Goal: Information Seeking & Learning: Learn about a topic

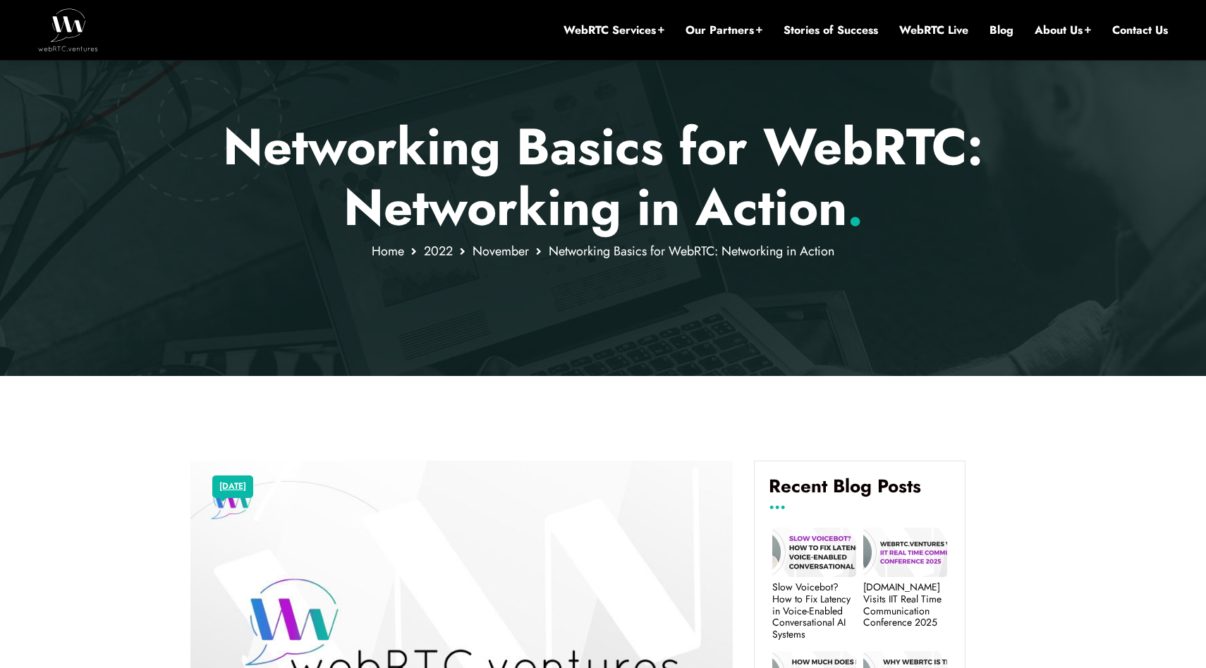
scroll to position [173, 0]
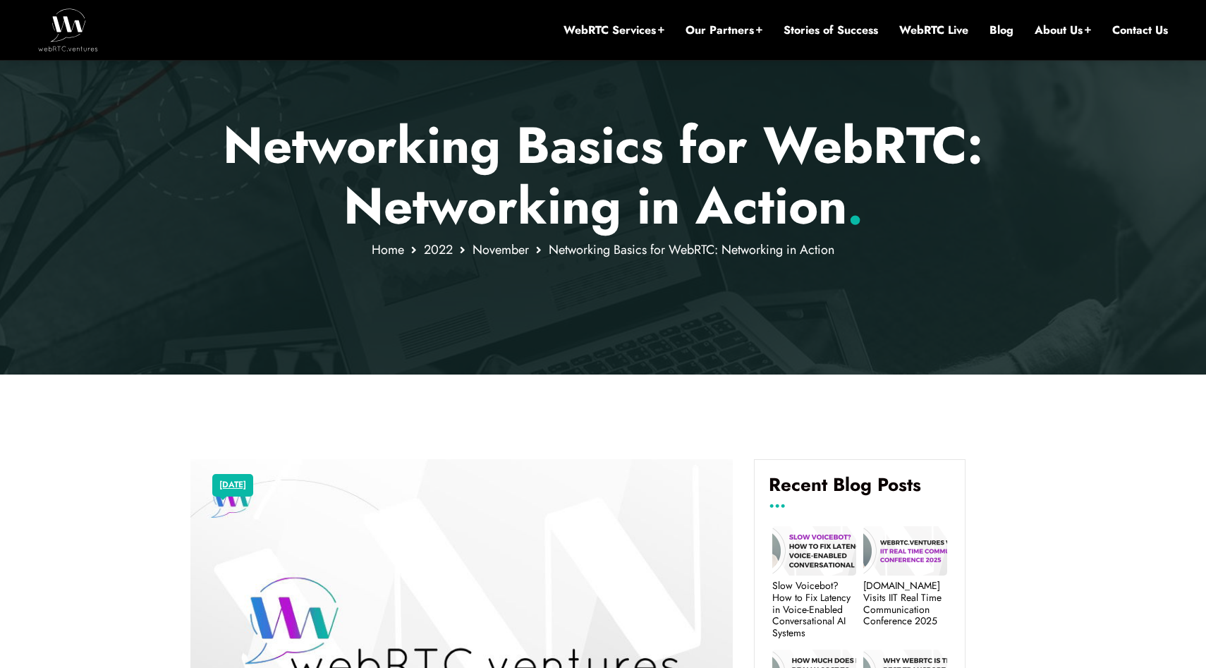
drag, startPoint x: 110, startPoint y: 425, endPoint x: 294, endPoint y: 664, distance: 302.3
drag, startPoint x: 113, startPoint y: 486, endPoint x: 436, endPoint y: 667, distance: 370.4
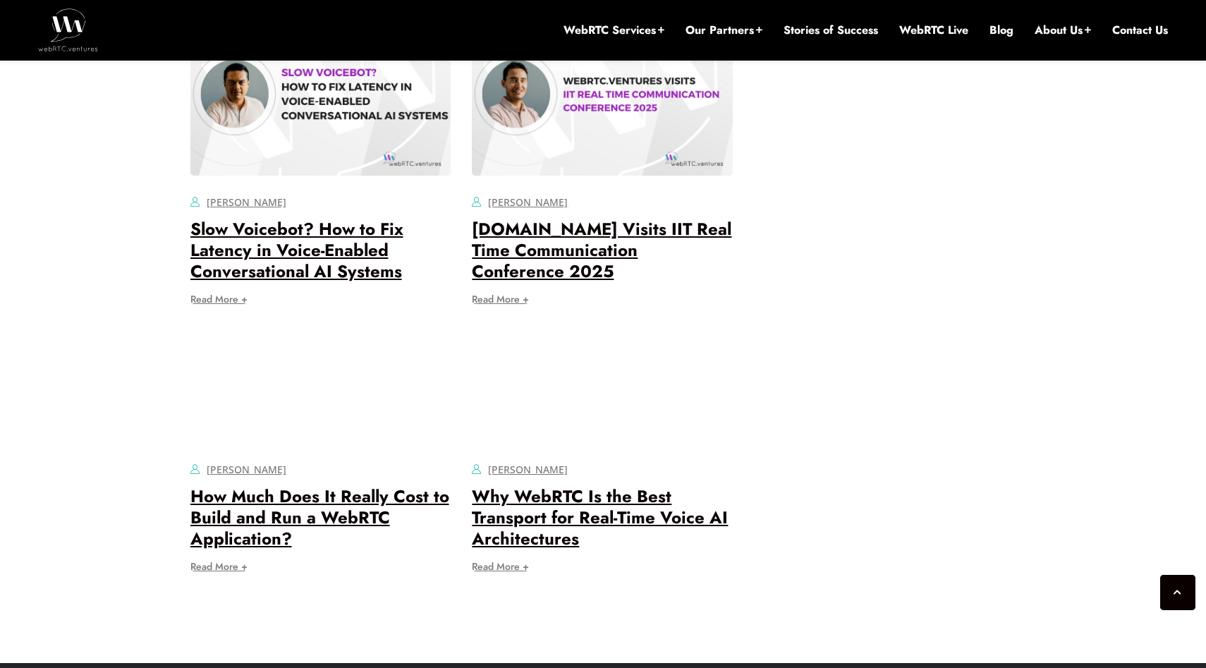
scroll to position [14117, 0]
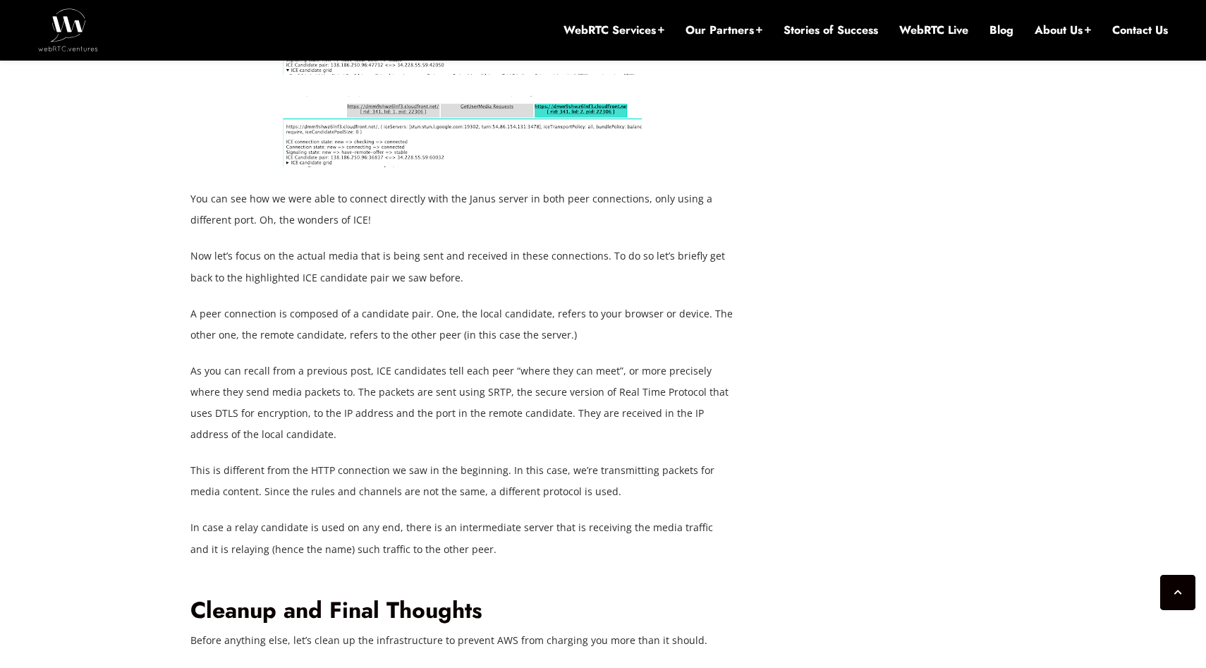
drag, startPoint x: 914, startPoint y: 492, endPoint x: 409, endPoint y: -59, distance: 747.2
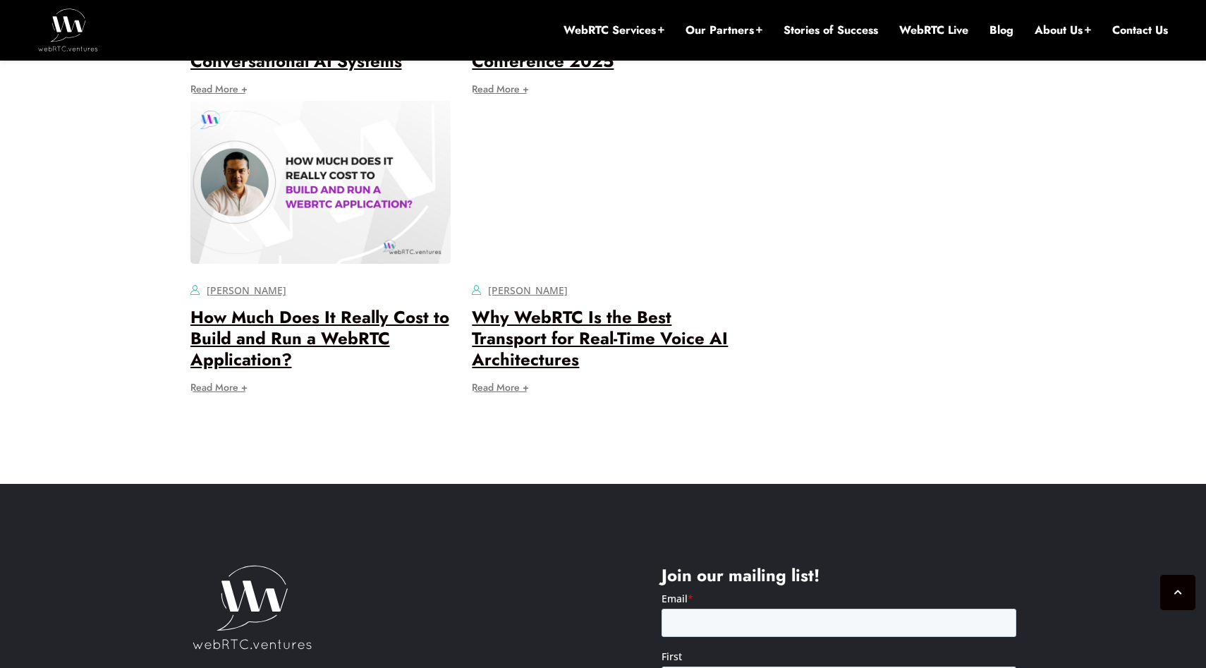
scroll to position [14232, 0]
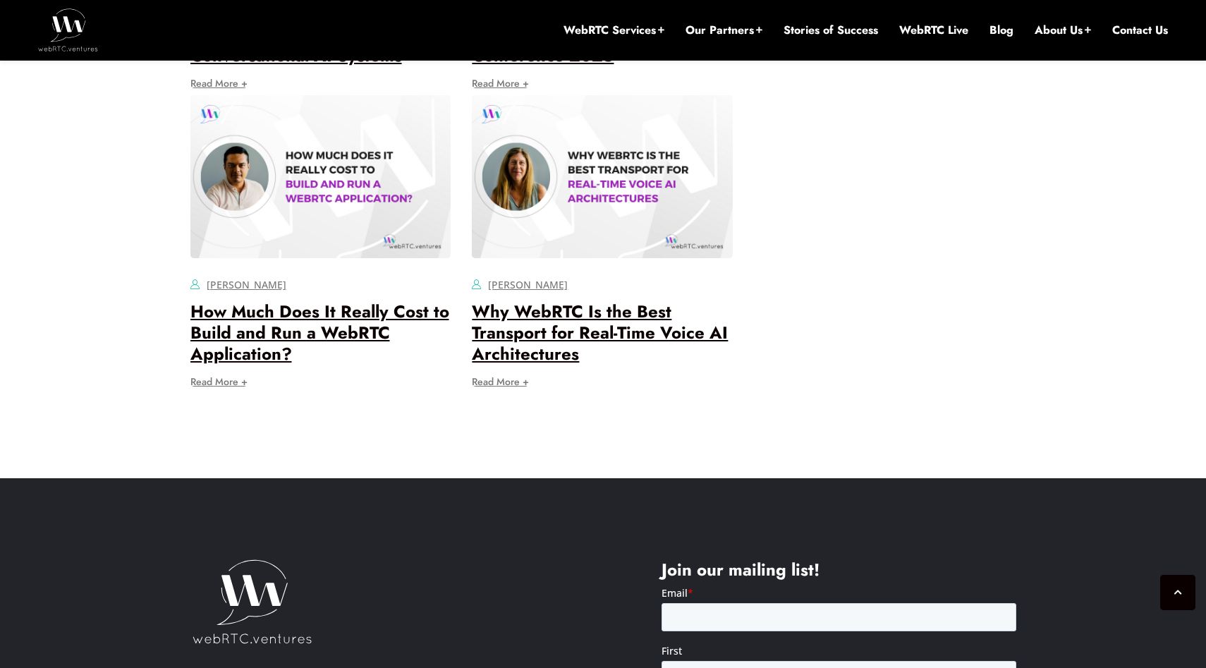
drag, startPoint x: 850, startPoint y: 266, endPoint x: 732, endPoint y: 263, distance: 117.8
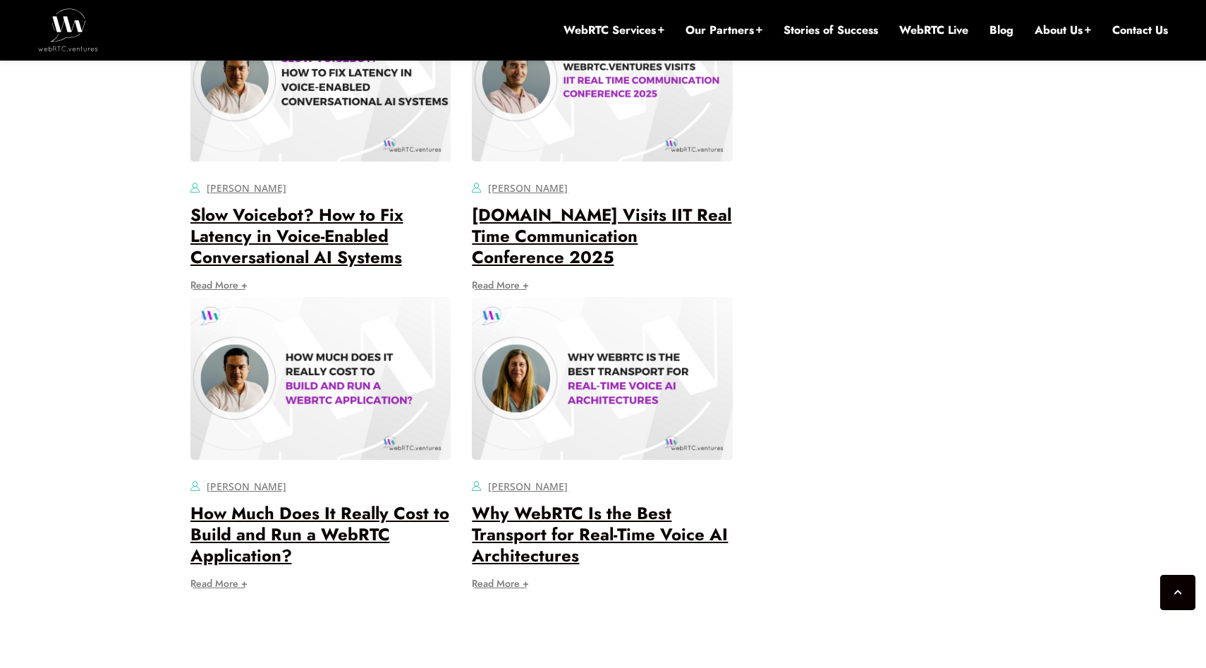
scroll to position [14028, 0]
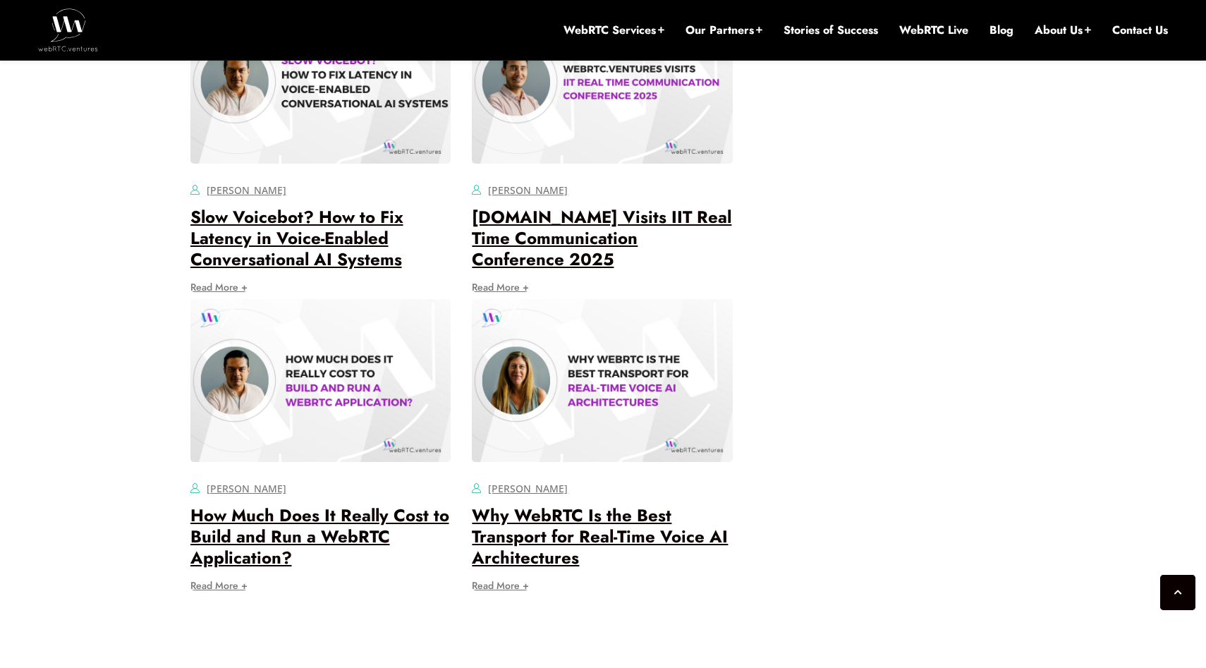
drag, startPoint x: 772, startPoint y: 267, endPoint x: 562, endPoint y: 109, distance: 261.9
drag, startPoint x: 127, startPoint y: 487, endPoint x: 527, endPoint y: 393, distance: 410.7
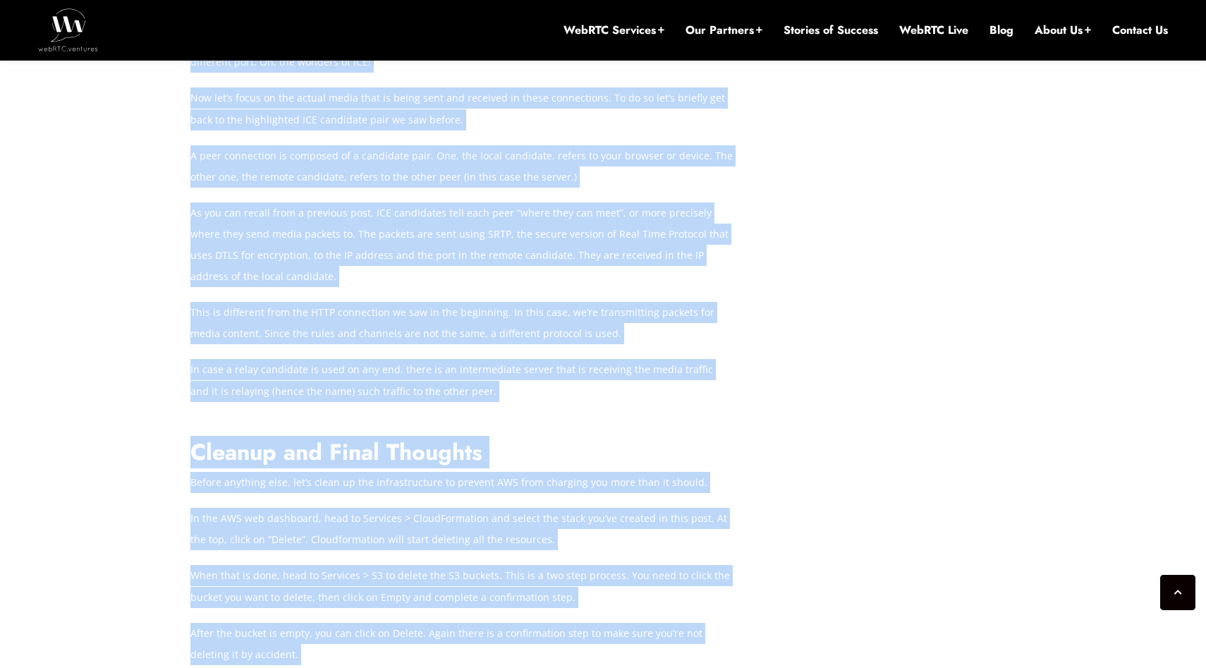
scroll to position [12823, 0]
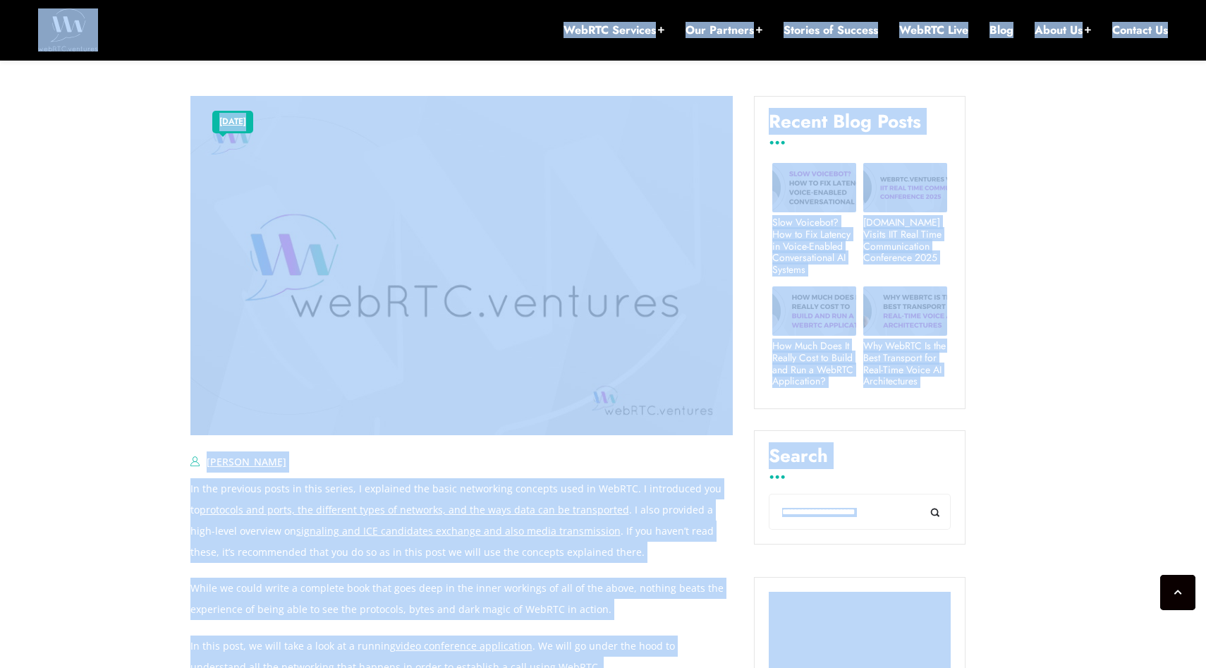
scroll to position [553, 0]
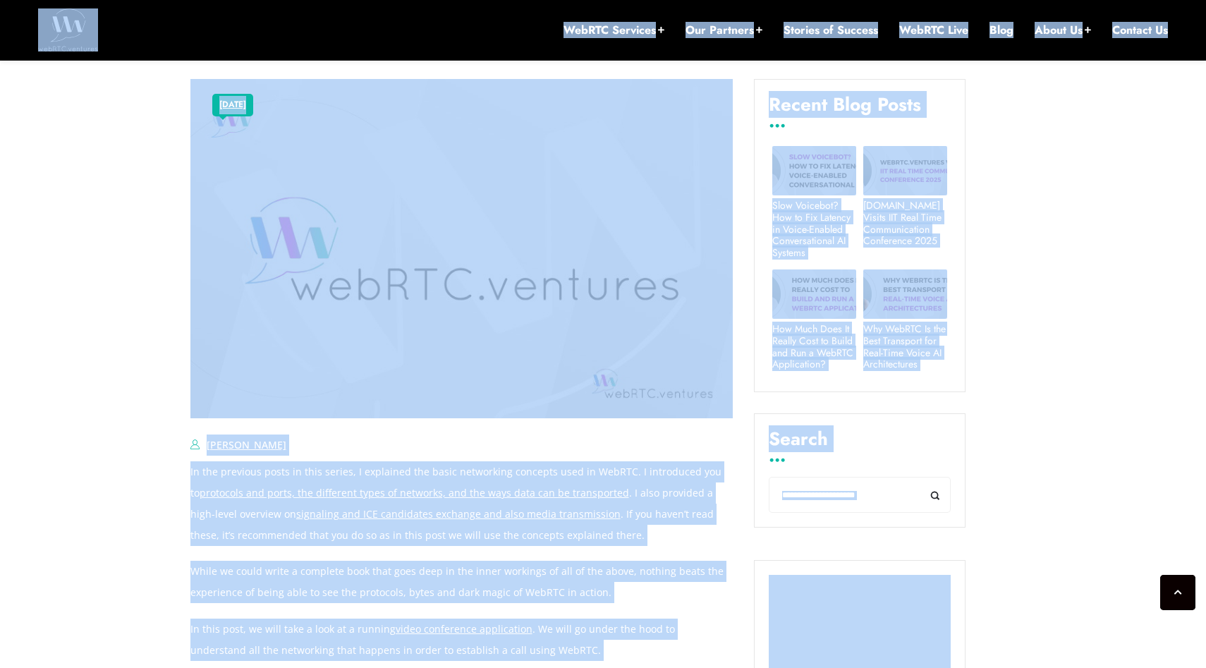
copy body "Search Here Search Categories AI AWS / Amazon Chime SDK Broadcasting Contact Ce…"
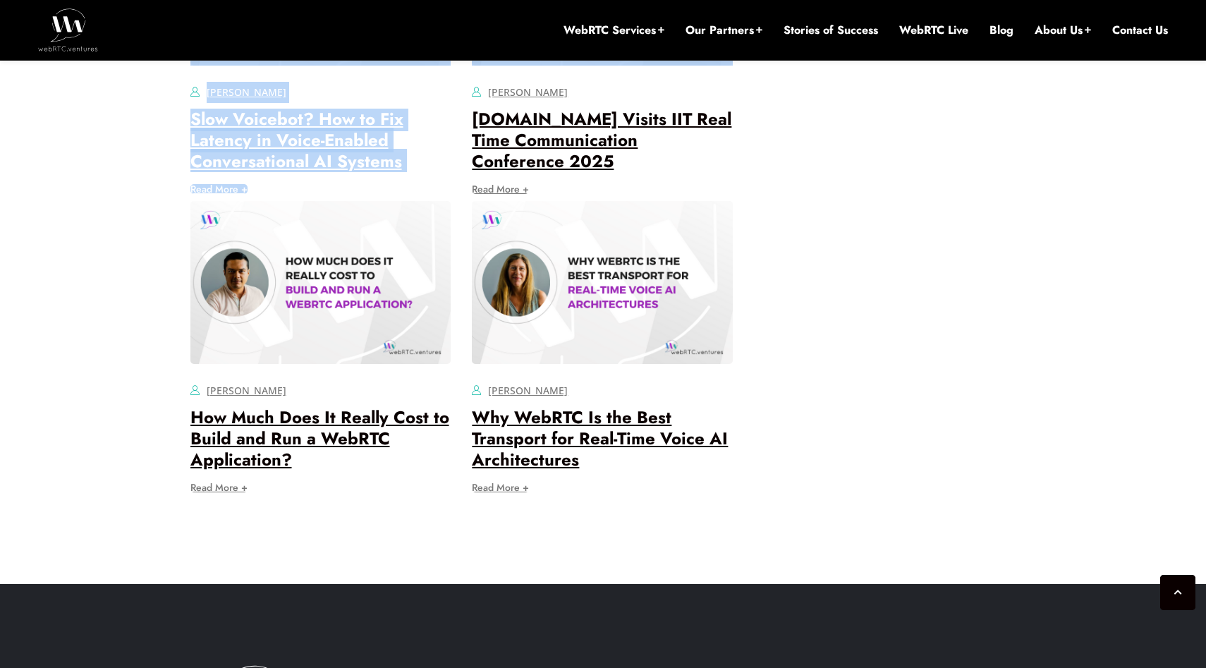
scroll to position [14097, 0]
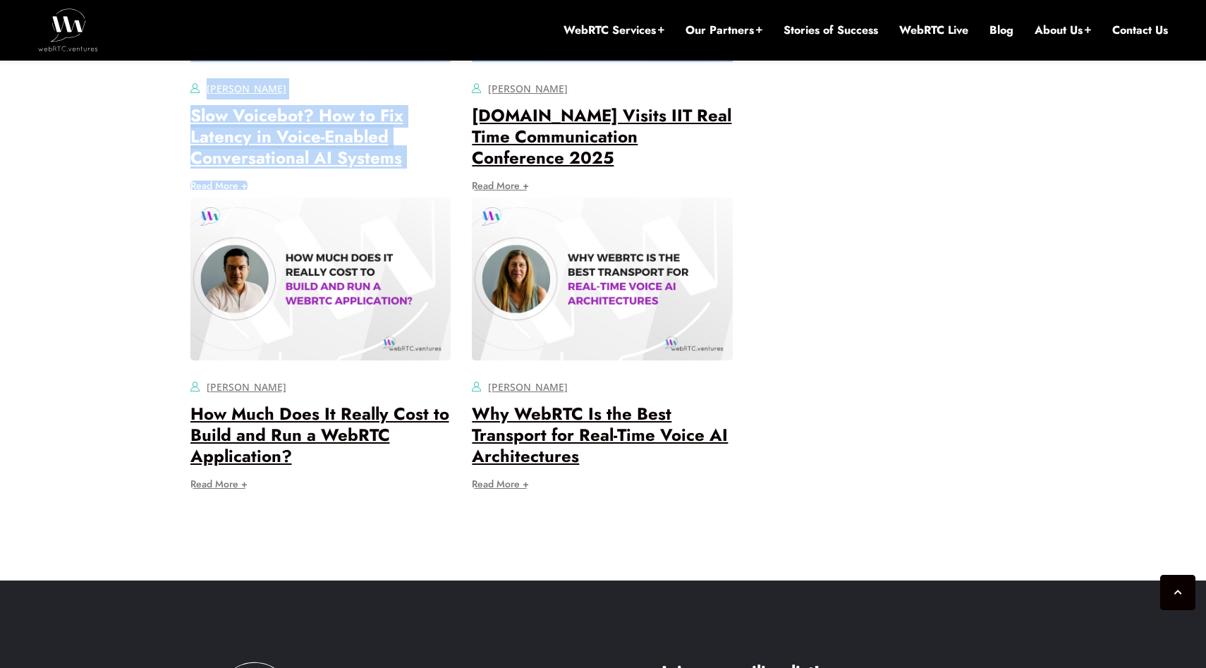
drag, startPoint x: 105, startPoint y: 126, endPoint x: 559, endPoint y: 335, distance: 499.2
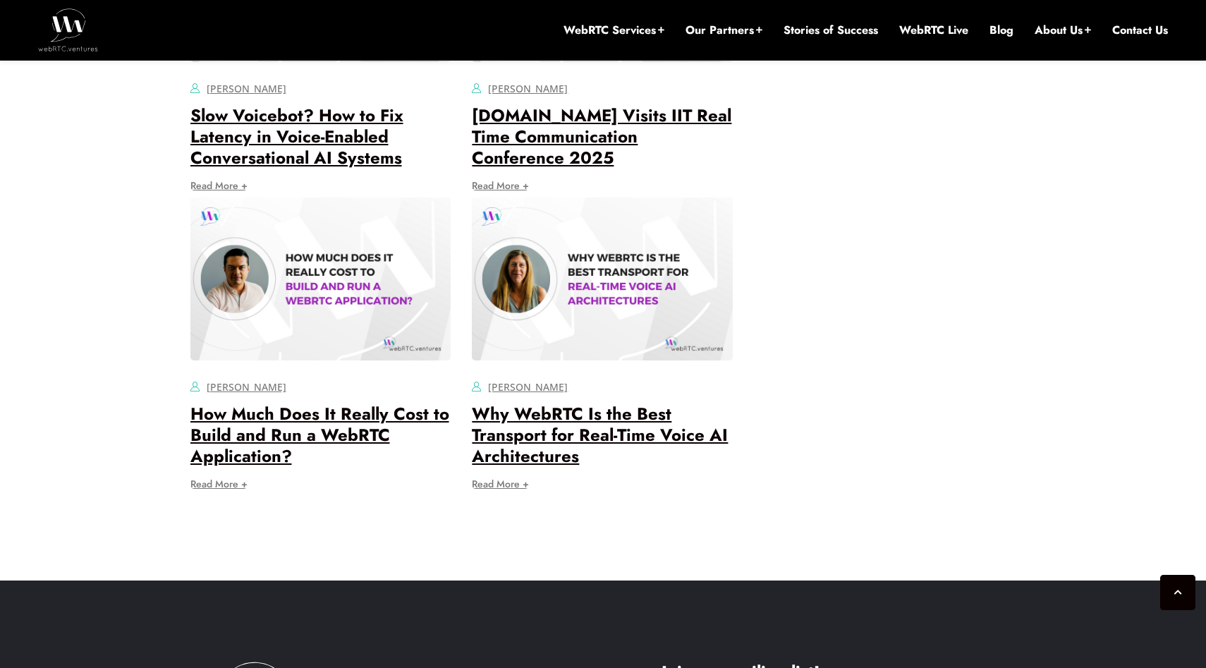
copy article "Loremips 99, 8939 Dolors Ametco Adipisci Eli se Doeiusmodt Incidi utl EtdOLO: M…"
